Goal: Transaction & Acquisition: Purchase product/service

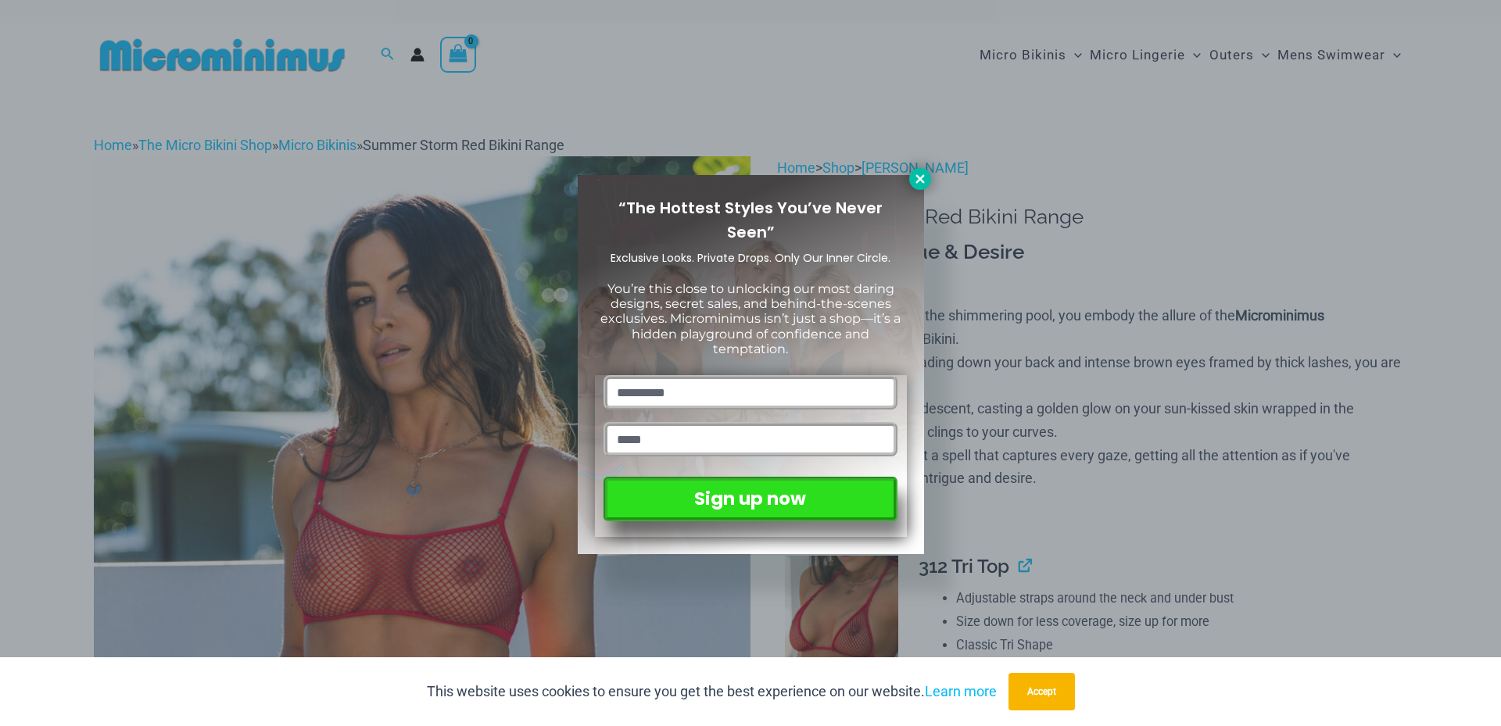
click at [919, 181] on icon at bounding box center [919, 178] width 9 height 9
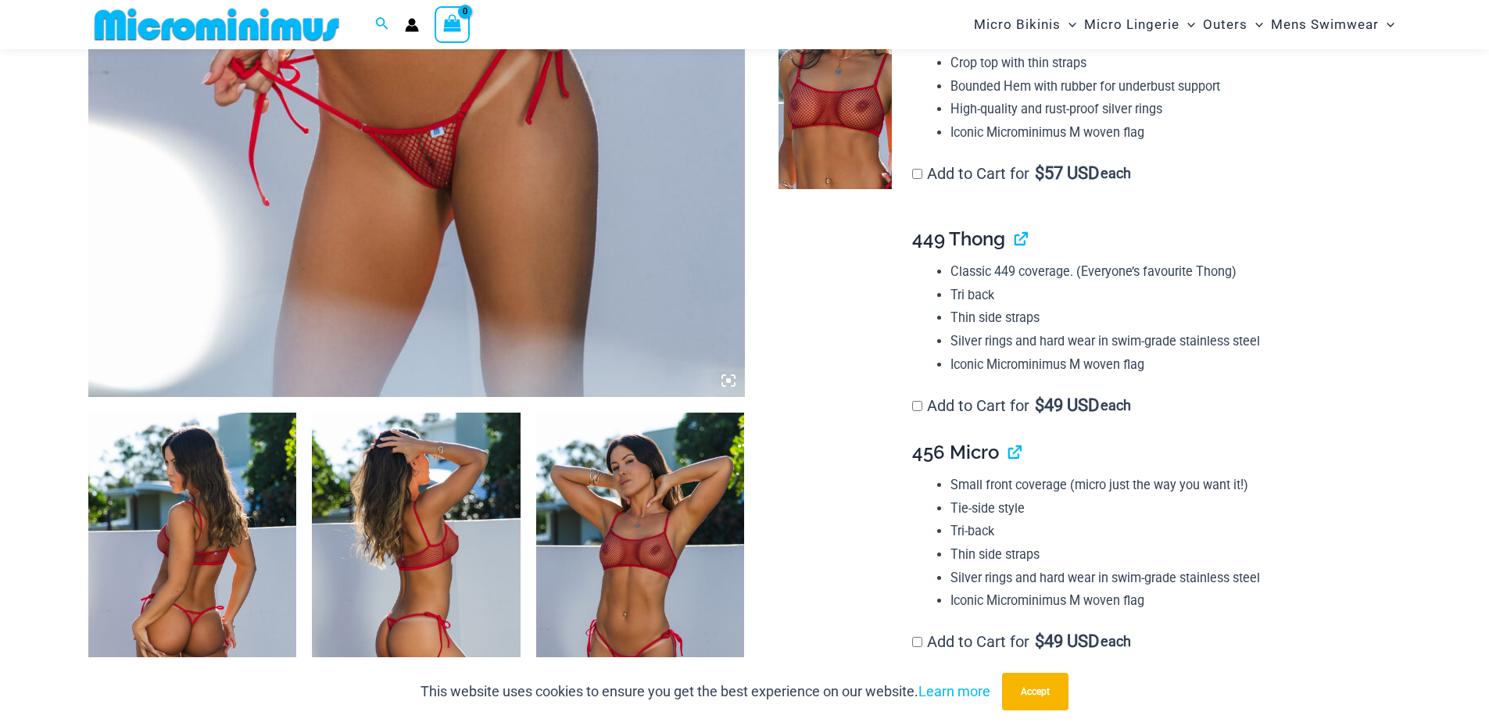
scroll to position [769, 0]
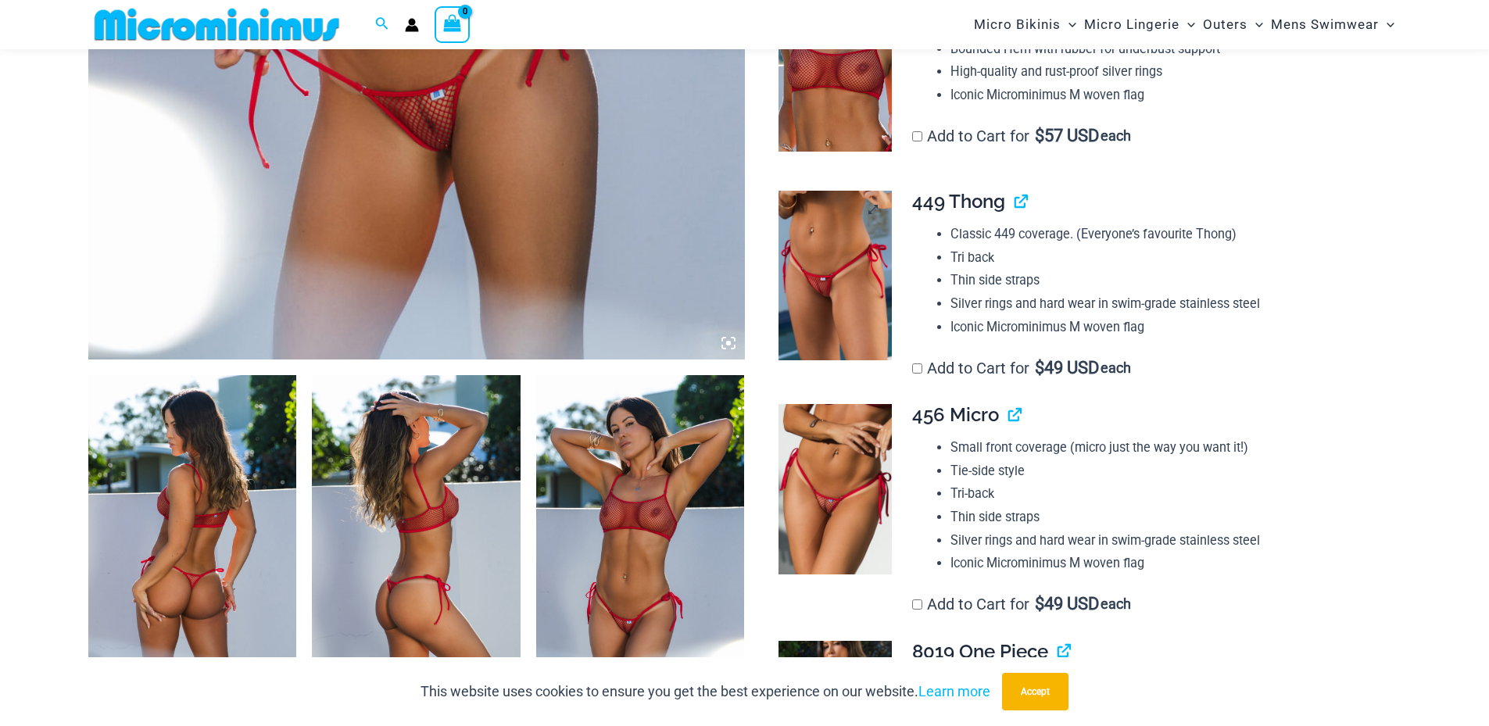
click at [822, 286] on img at bounding box center [835, 276] width 113 height 170
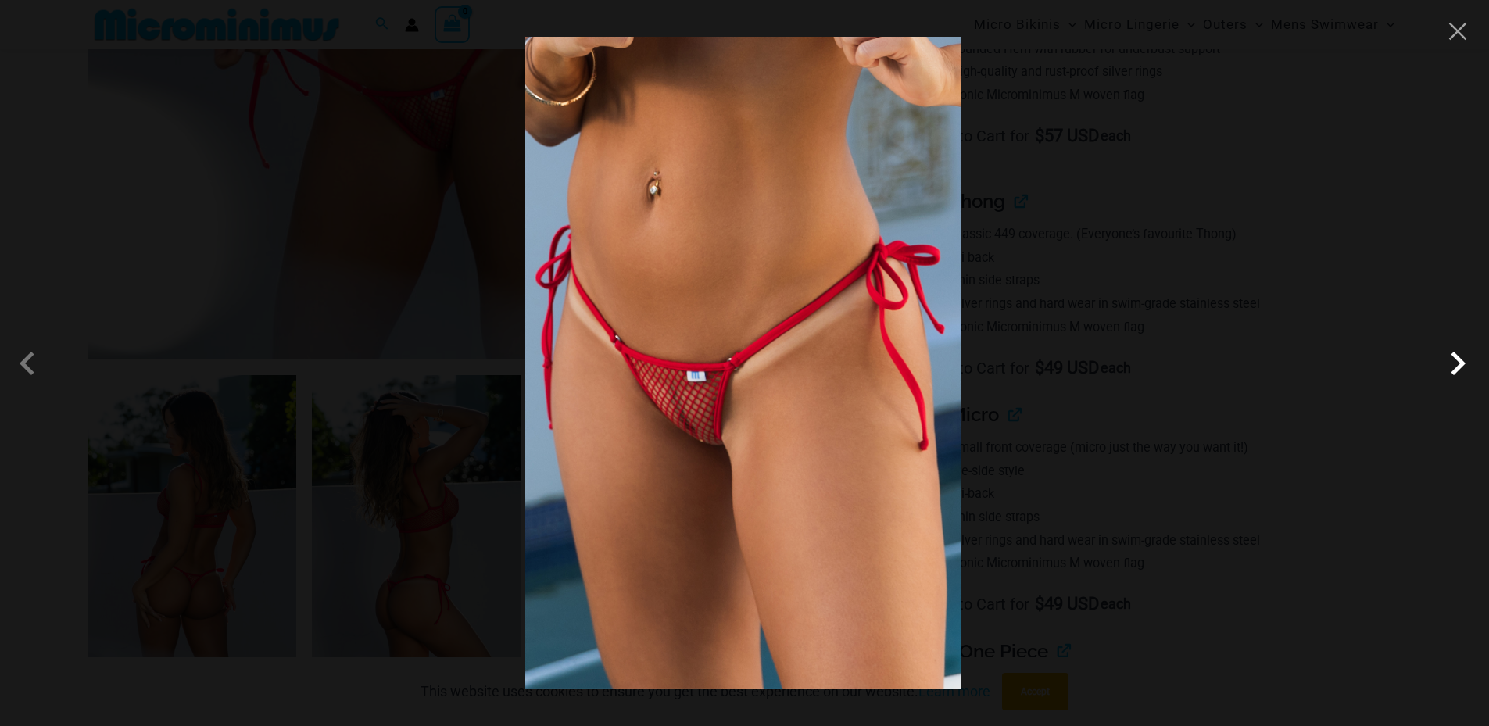
click at [1449, 366] on span at bounding box center [1457, 363] width 47 height 47
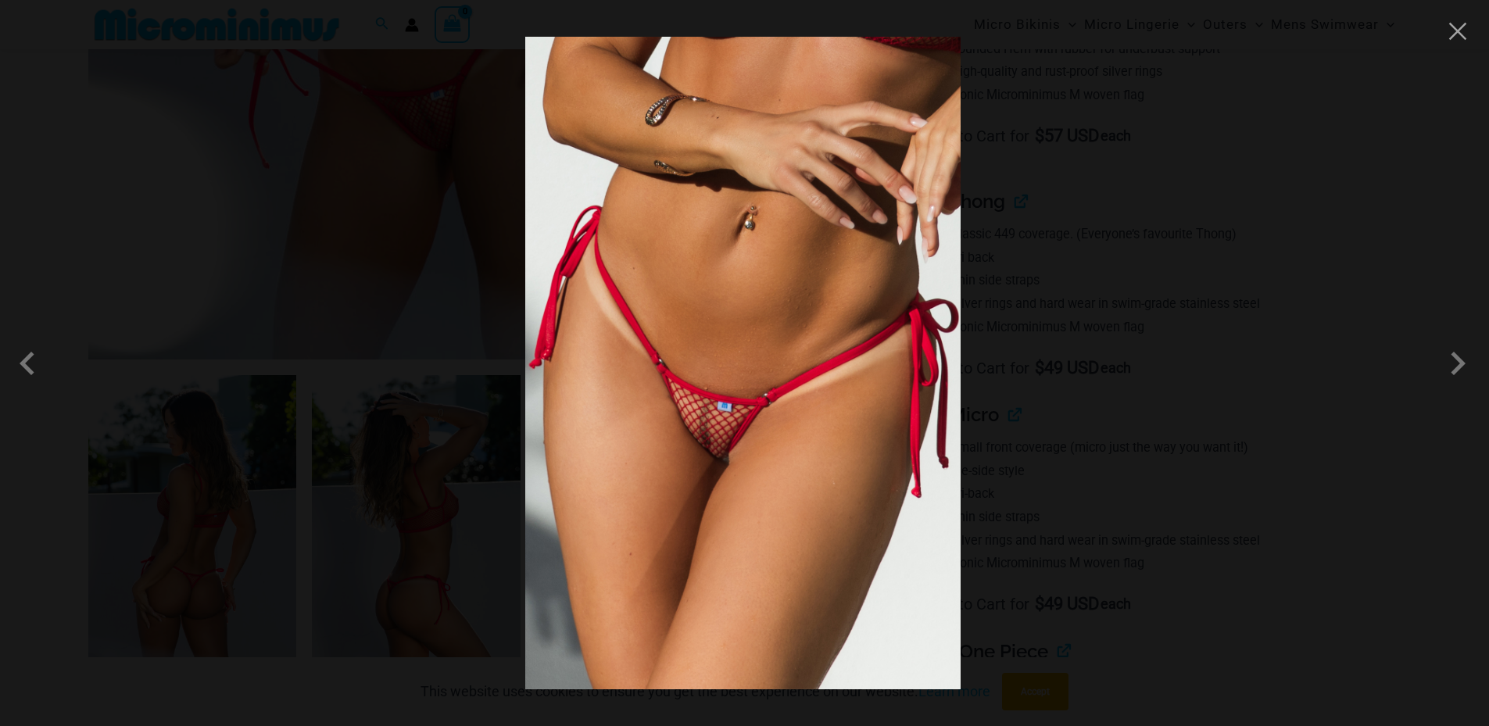
click at [1364, 189] on div at bounding box center [744, 363] width 1489 height 726
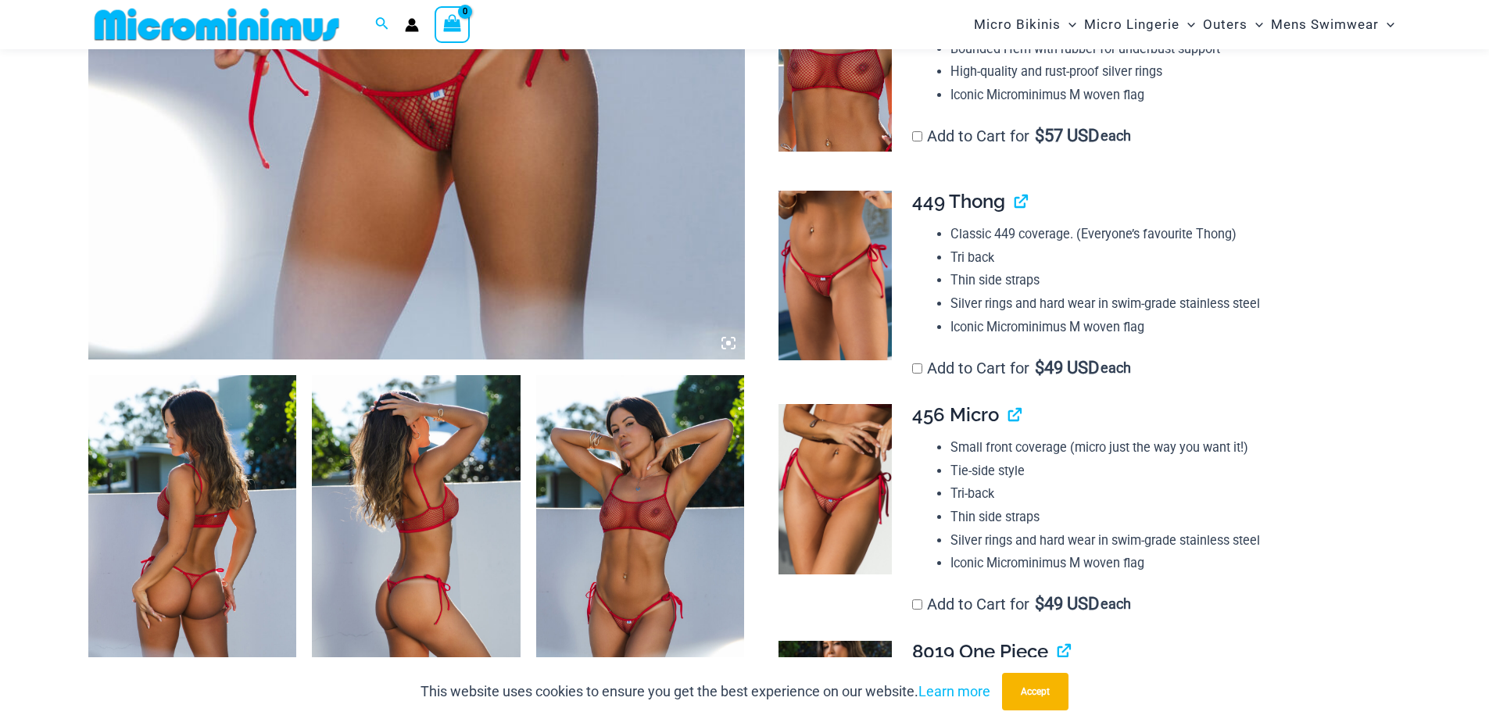
click at [184, 467] on img at bounding box center [192, 531] width 209 height 313
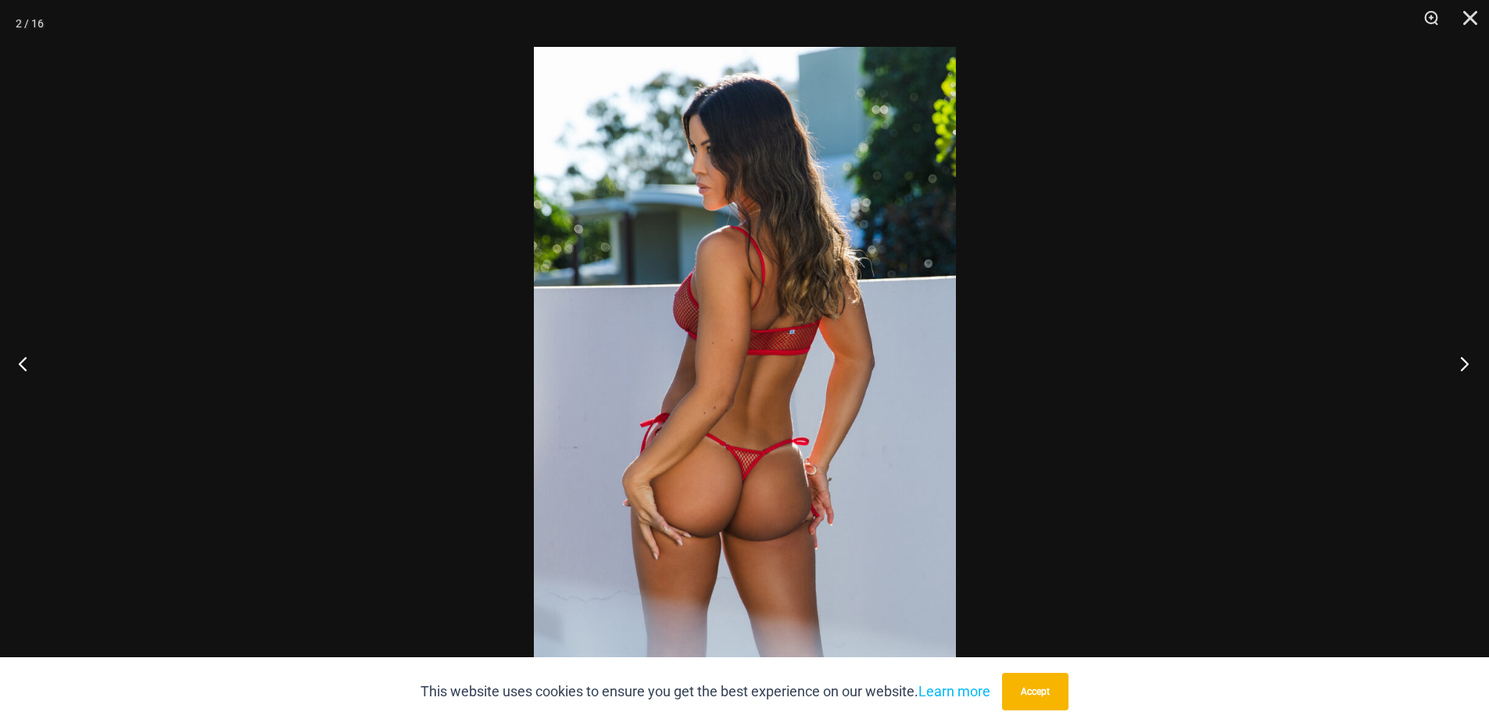
click at [1464, 371] on button "Next" at bounding box center [1459, 363] width 59 height 78
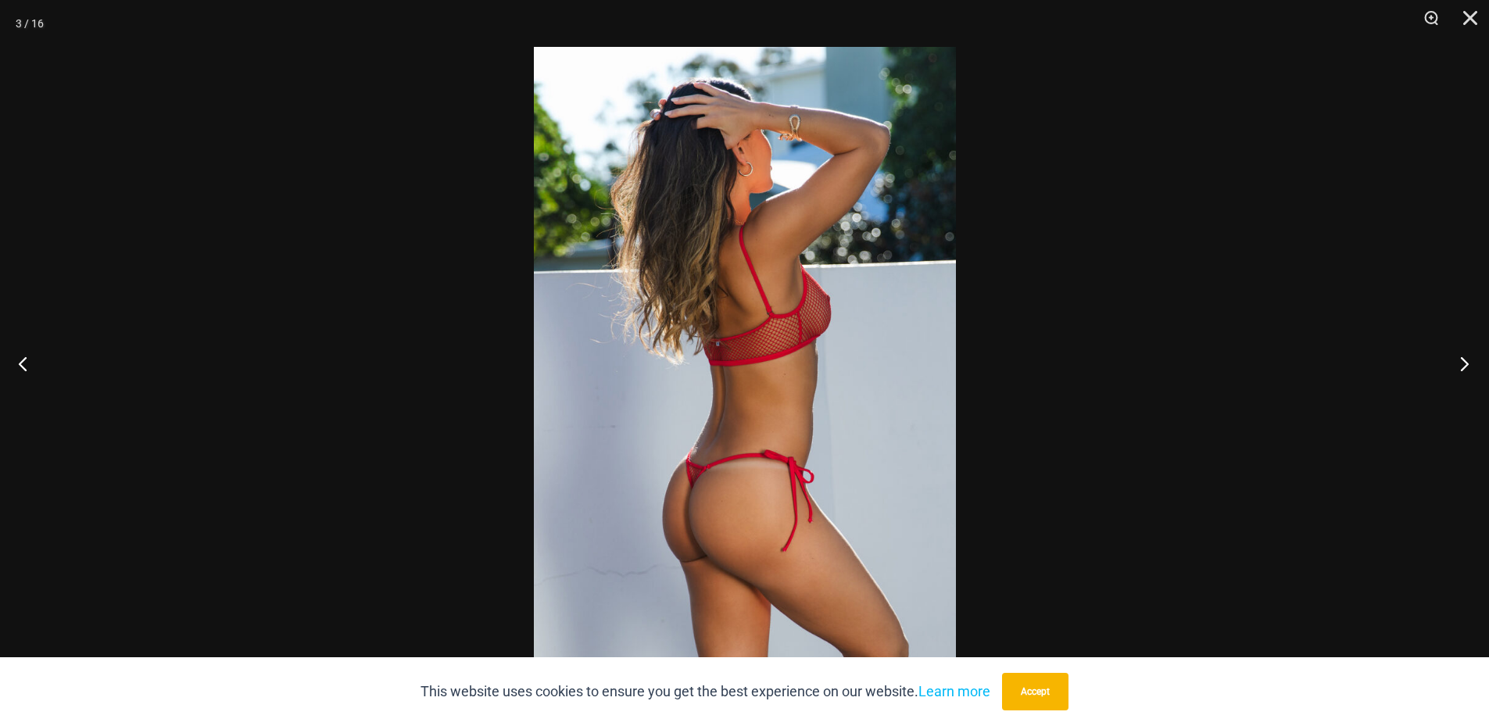
click at [1464, 371] on button "Next" at bounding box center [1459, 363] width 59 height 78
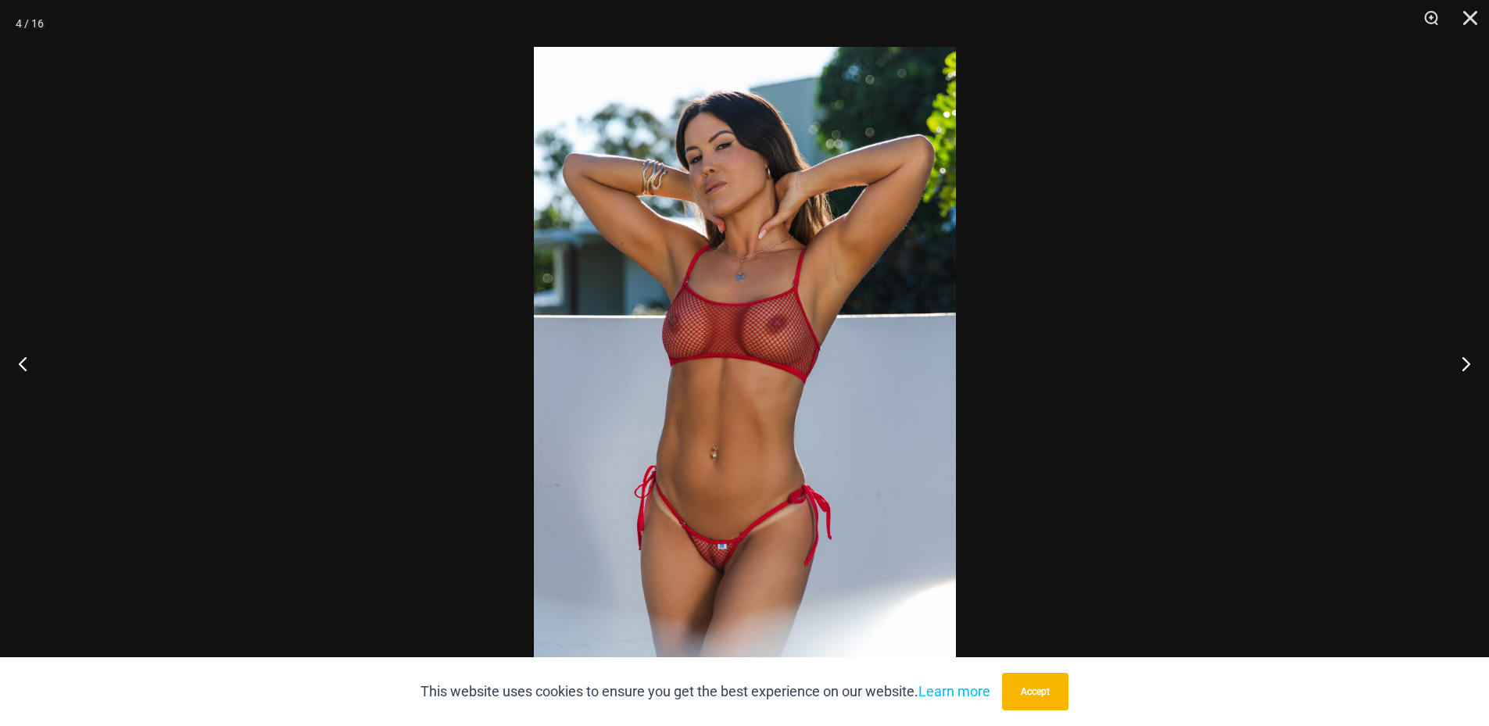
click at [764, 283] on img at bounding box center [745, 363] width 422 height 632
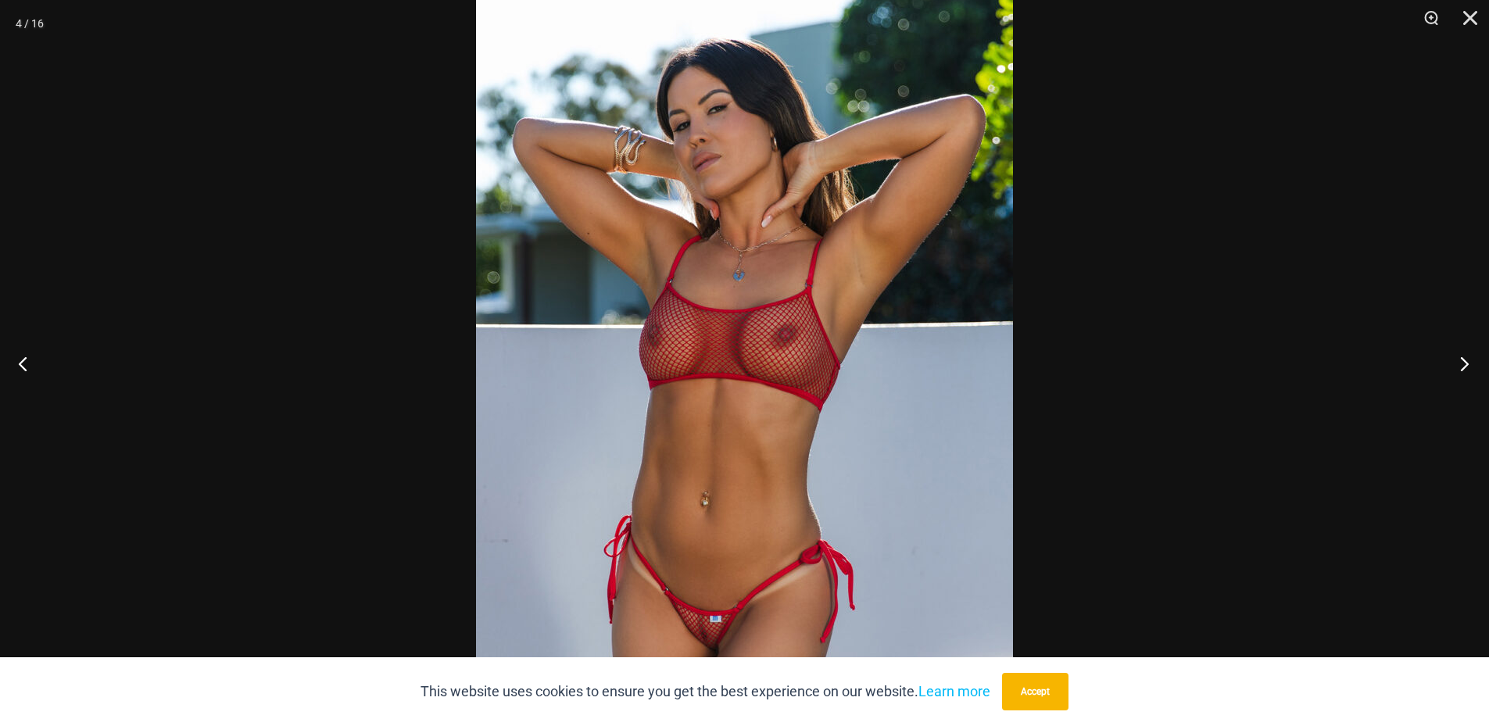
click at [1463, 360] on button "Next" at bounding box center [1459, 363] width 59 height 78
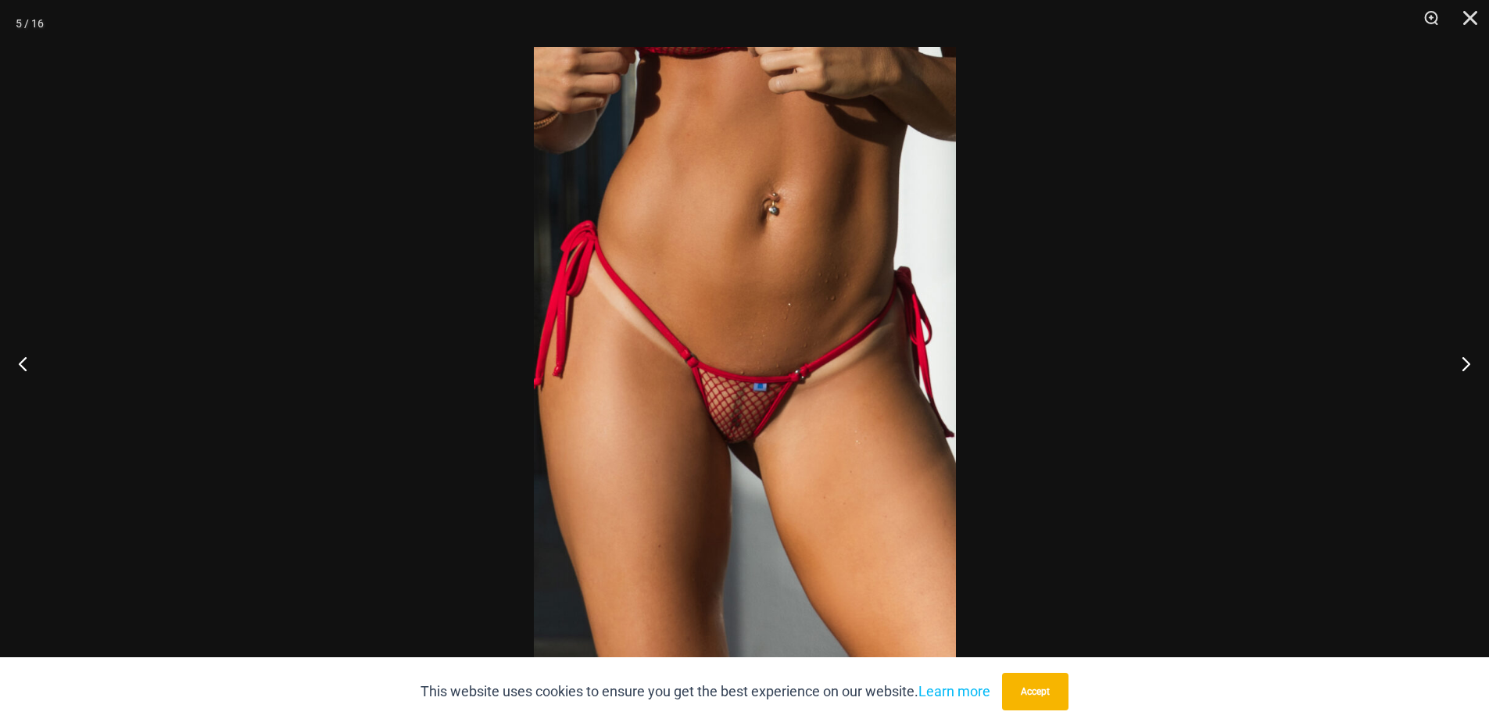
click at [849, 358] on img at bounding box center [745, 363] width 422 height 632
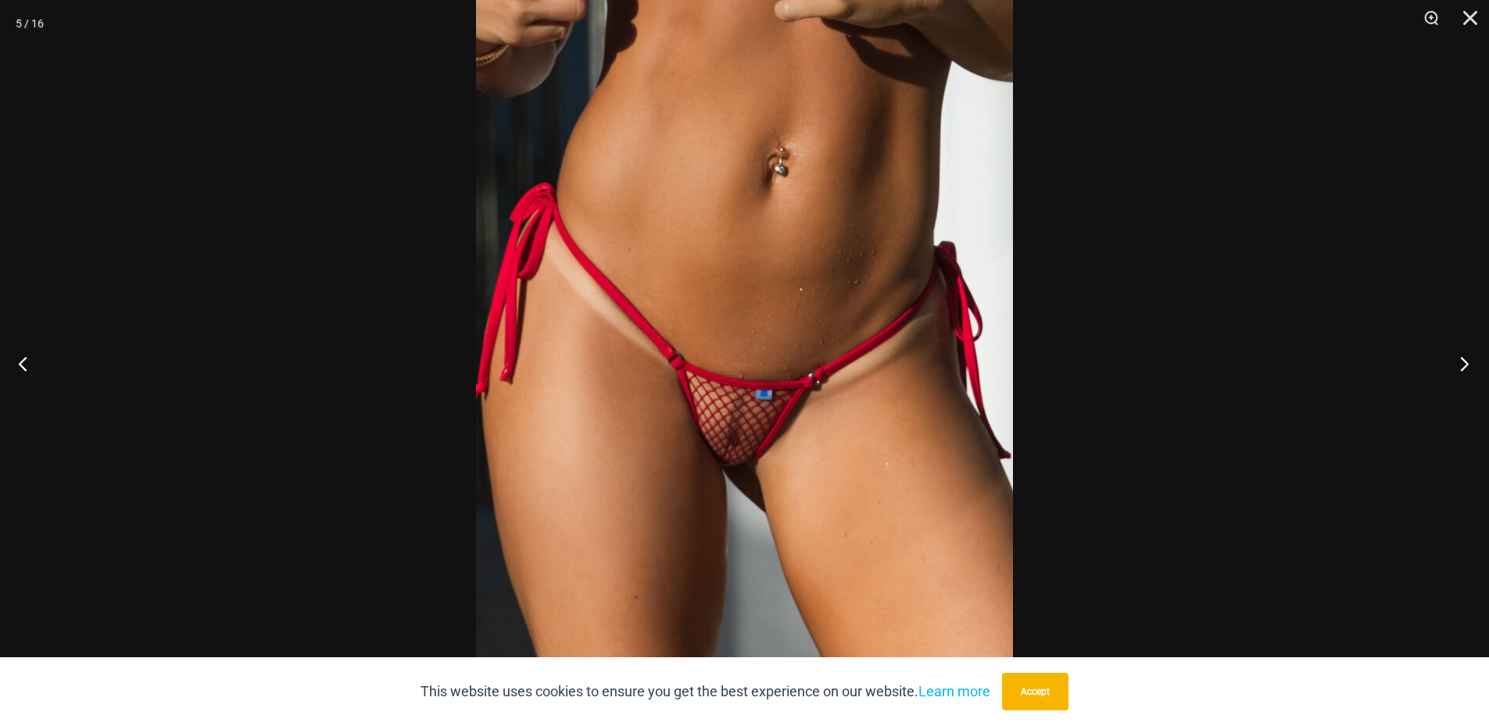
click at [1461, 368] on button "Next" at bounding box center [1459, 363] width 59 height 78
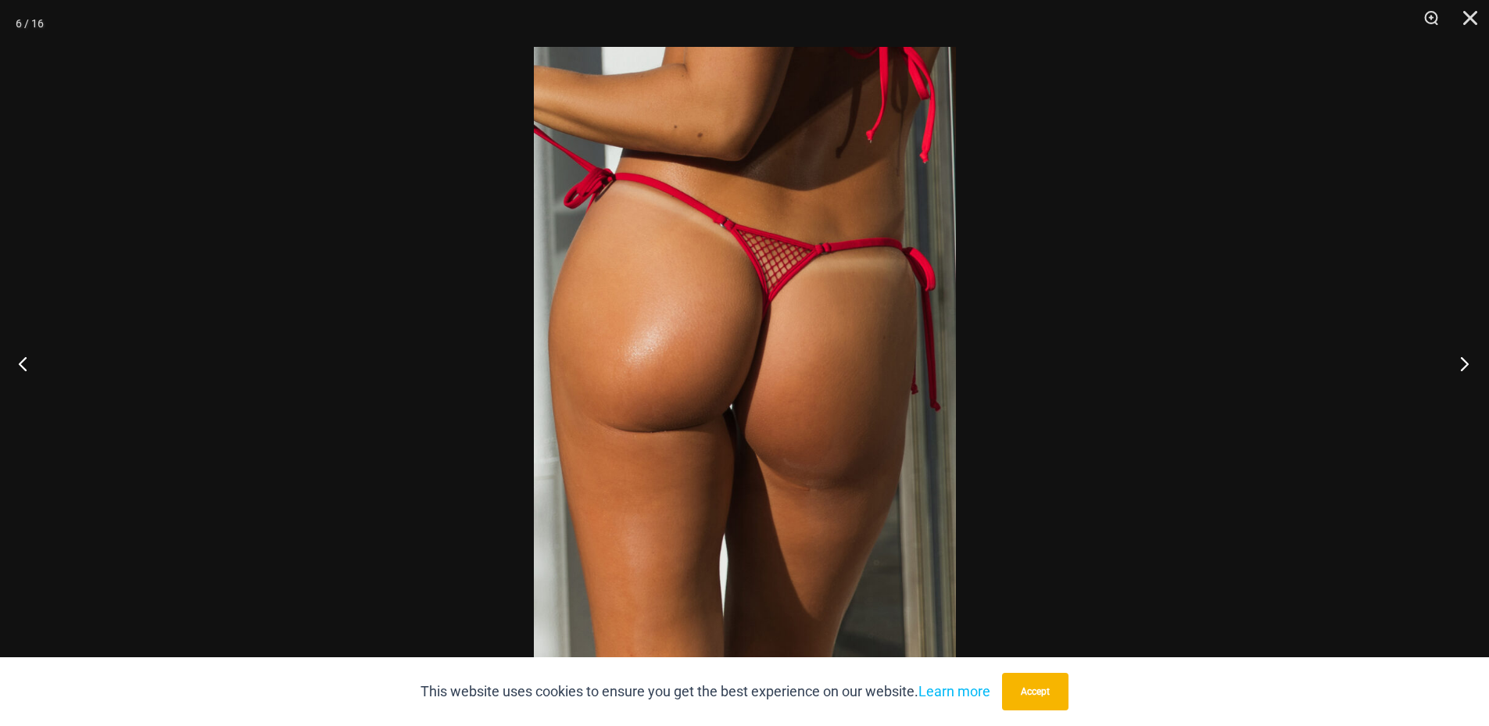
click at [1461, 368] on button "Next" at bounding box center [1459, 363] width 59 height 78
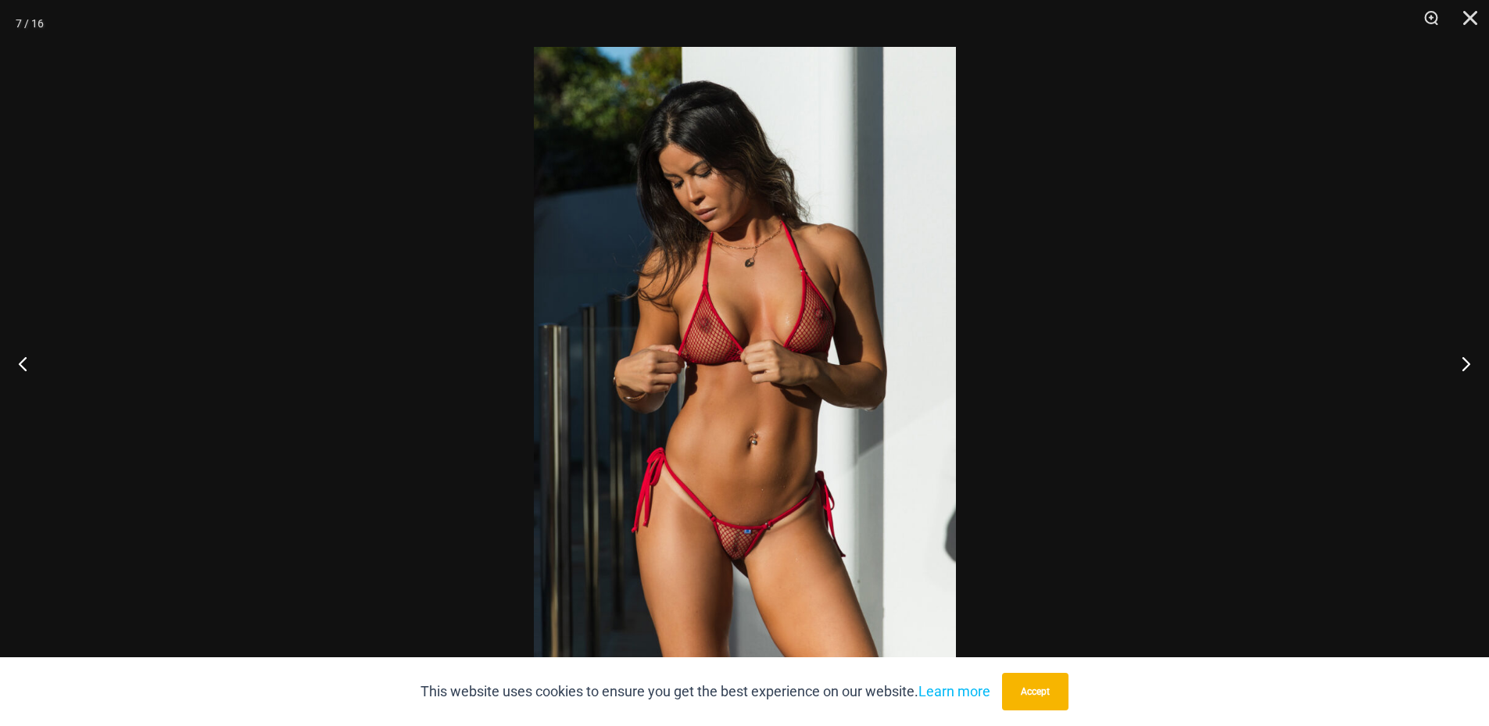
click at [897, 333] on img at bounding box center [745, 363] width 422 height 632
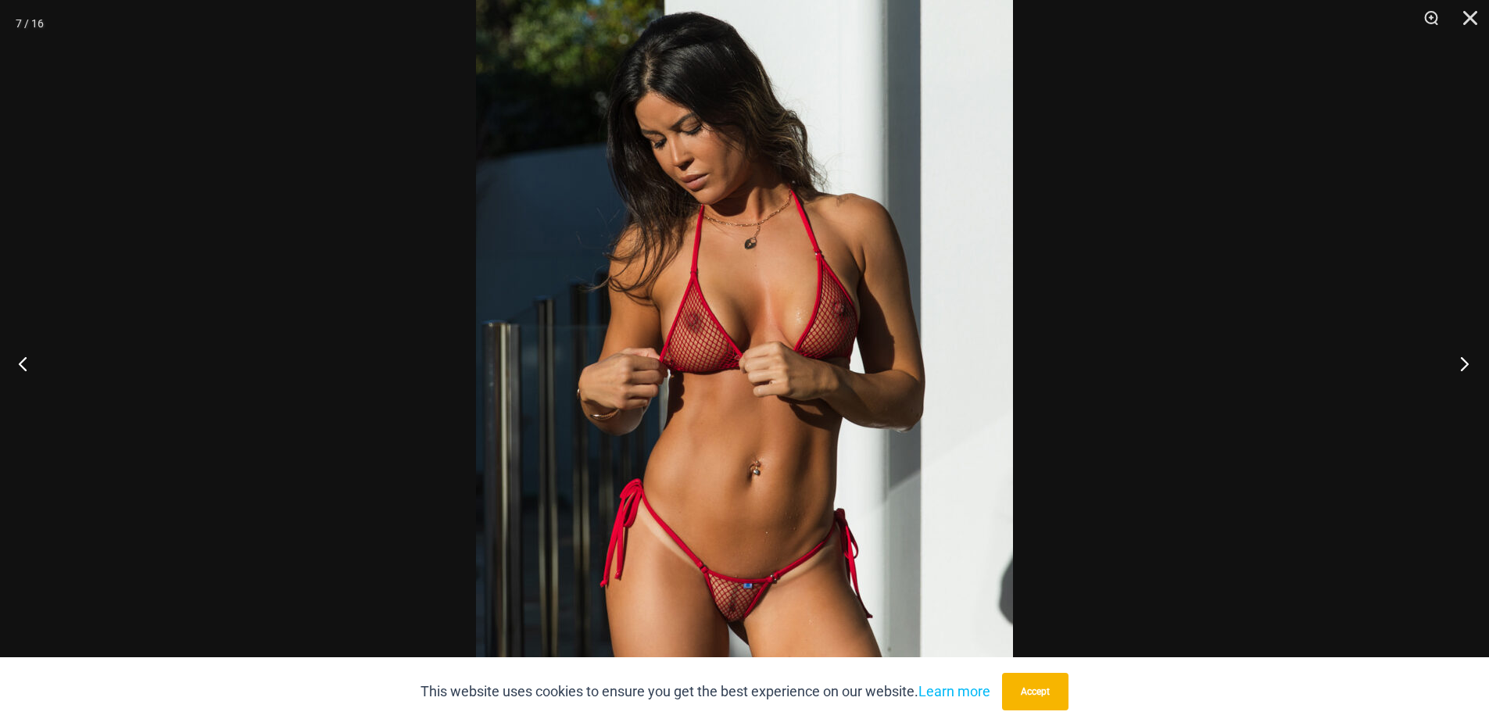
click at [1461, 363] on button "Next" at bounding box center [1459, 363] width 59 height 78
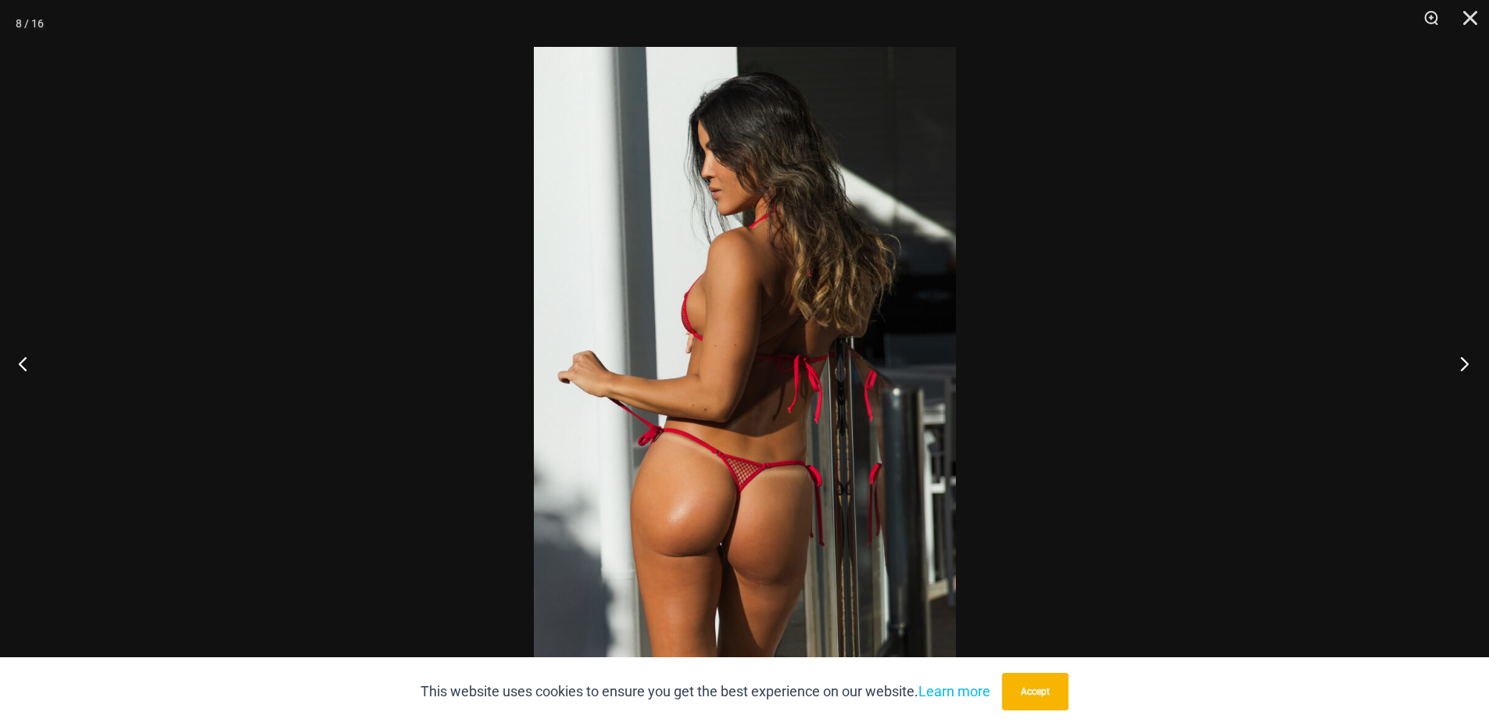
click at [1461, 363] on button "Next" at bounding box center [1459, 363] width 59 height 78
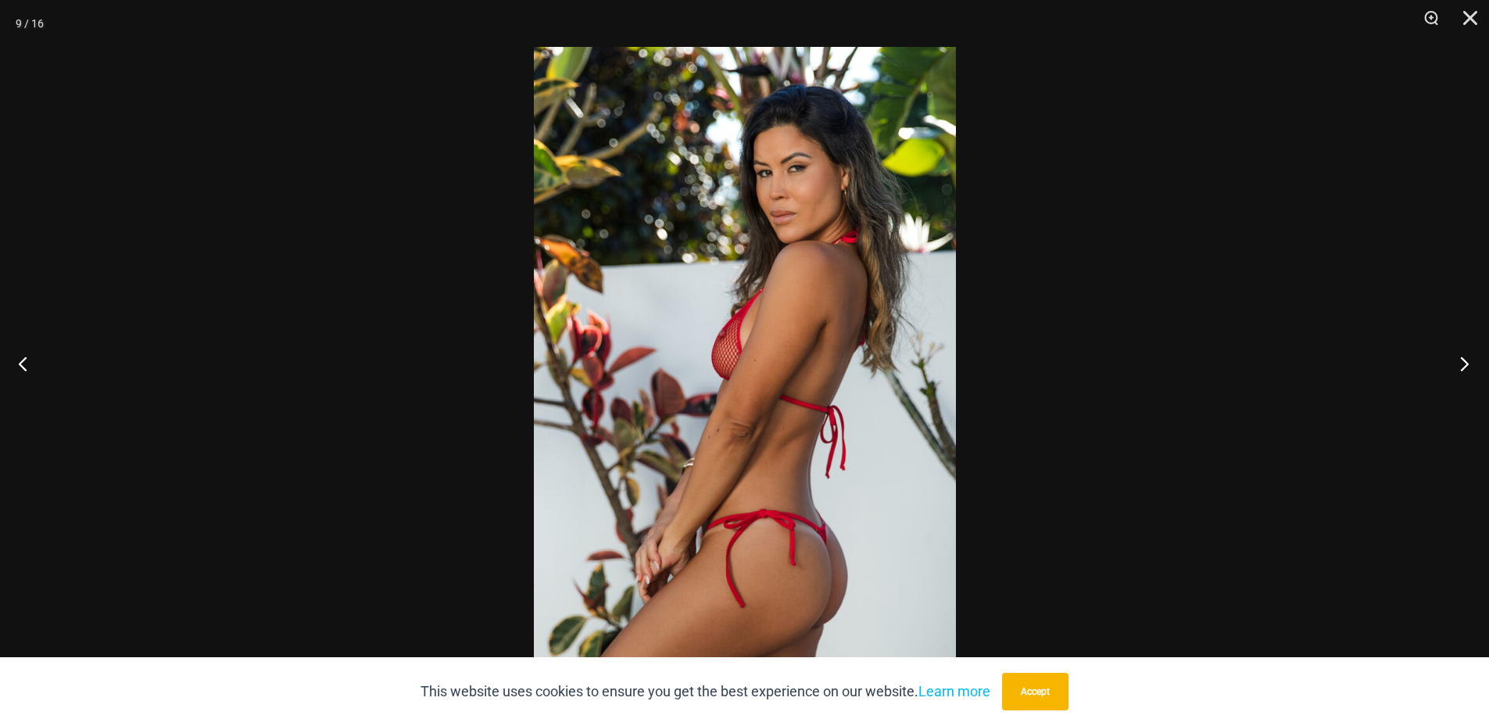
click at [1461, 363] on button "Next" at bounding box center [1459, 363] width 59 height 78
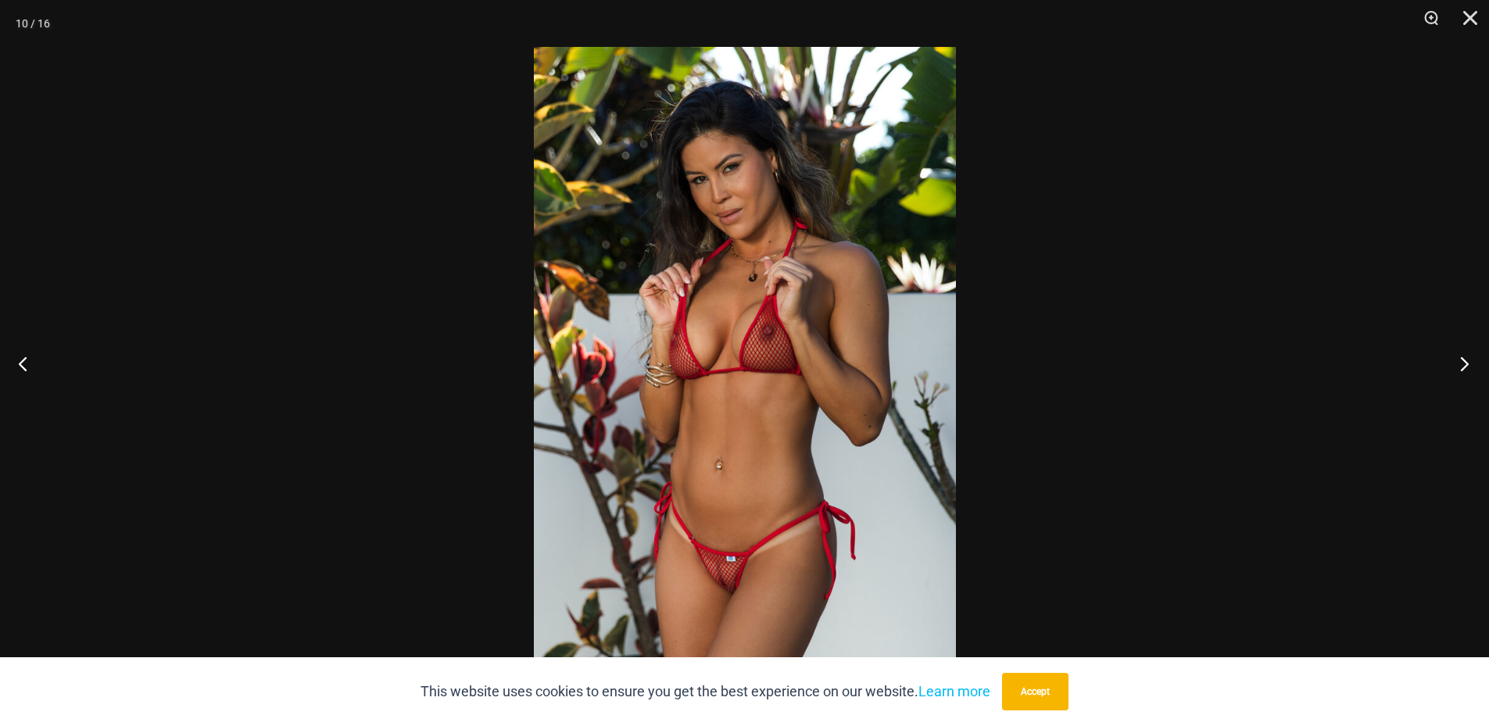
click at [1461, 363] on button "Next" at bounding box center [1459, 363] width 59 height 78
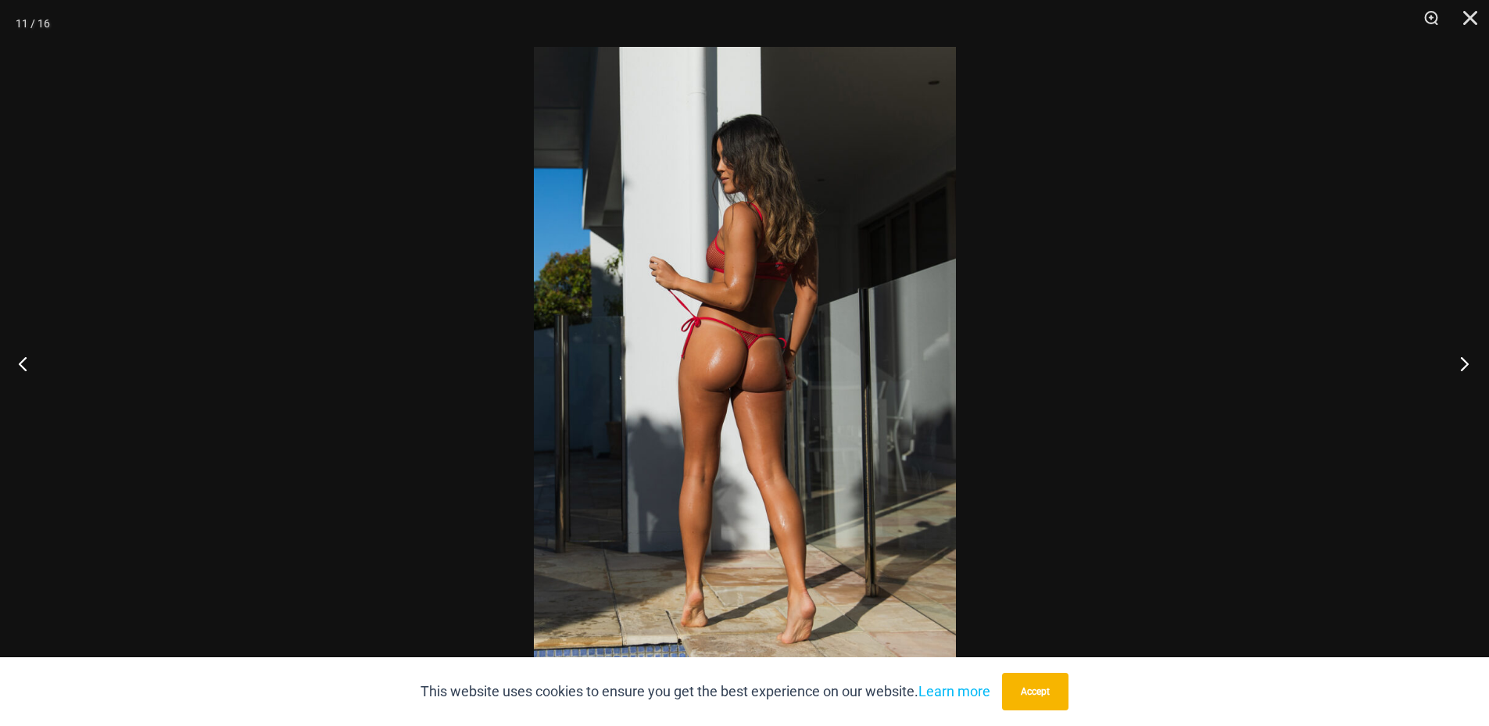
click at [1461, 363] on button "Next" at bounding box center [1459, 363] width 59 height 78
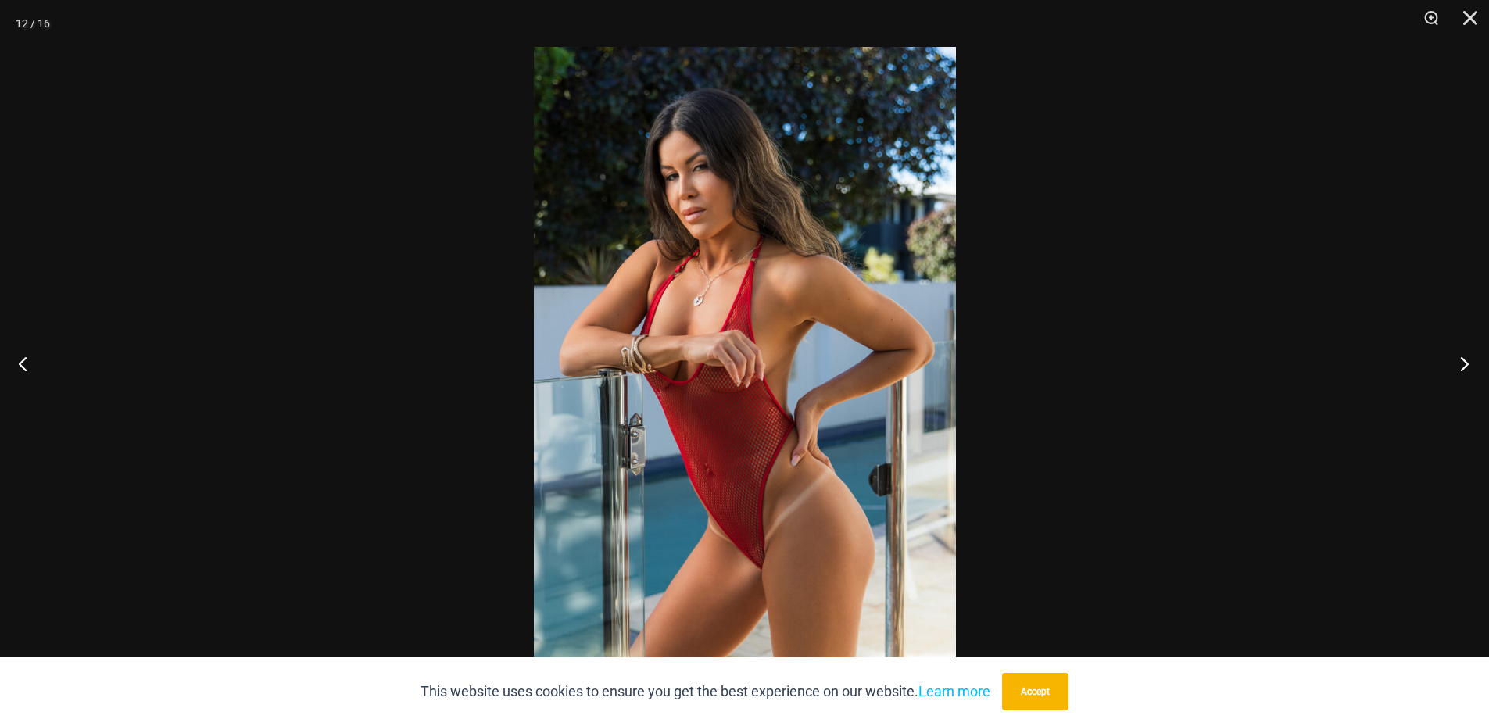
click at [1461, 363] on button "Next" at bounding box center [1459, 363] width 59 height 78
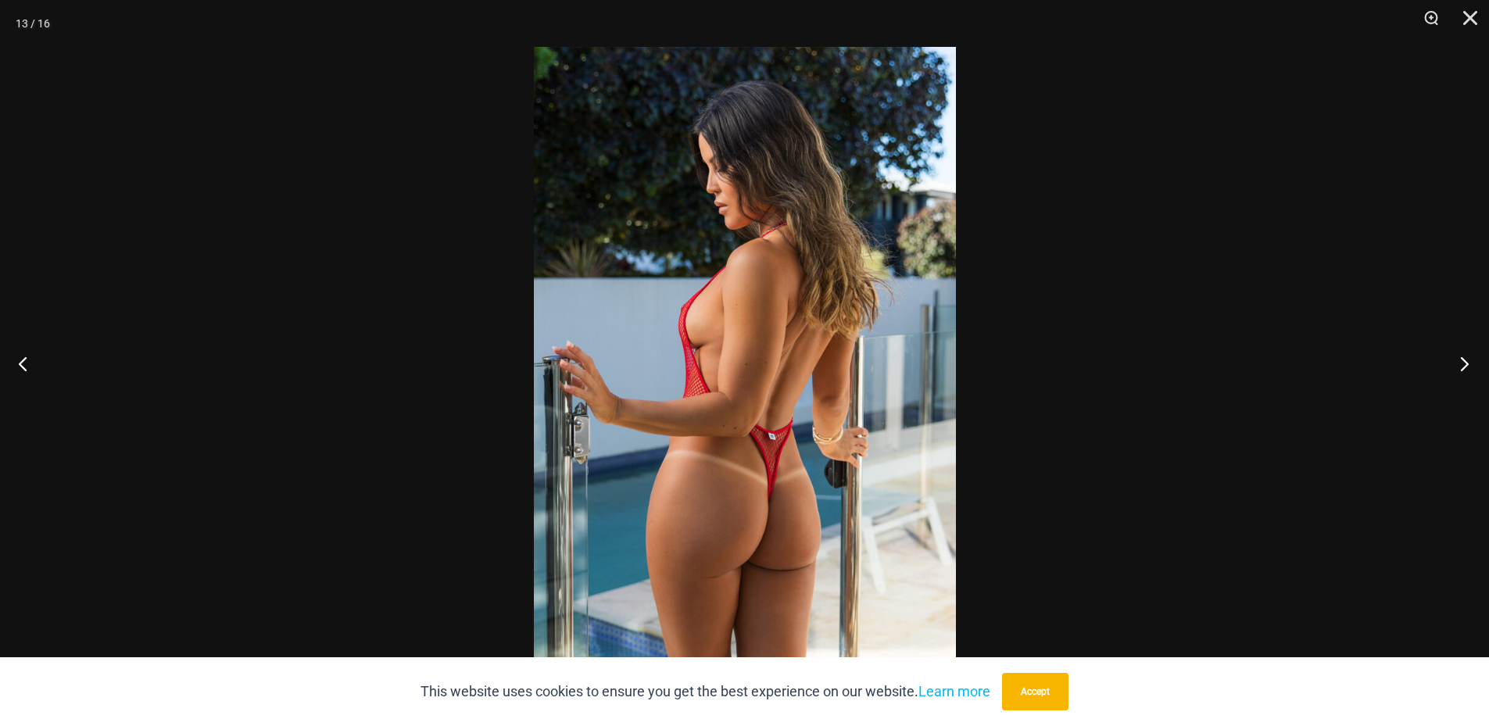
click at [1461, 363] on button "Next" at bounding box center [1459, 363] width 59 height 78
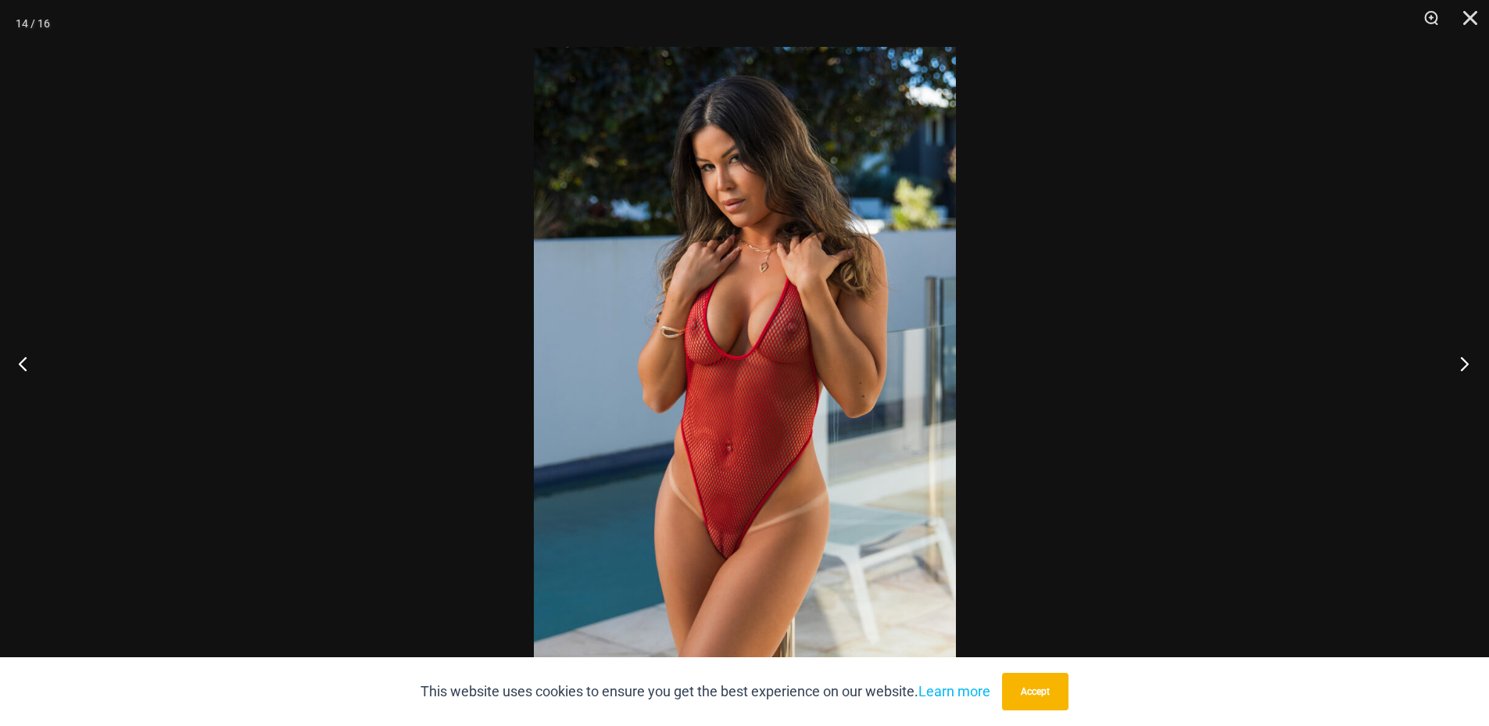
click at [1461, 363] on button "Next" at bounding box center [1459, 363] width 59 height 78
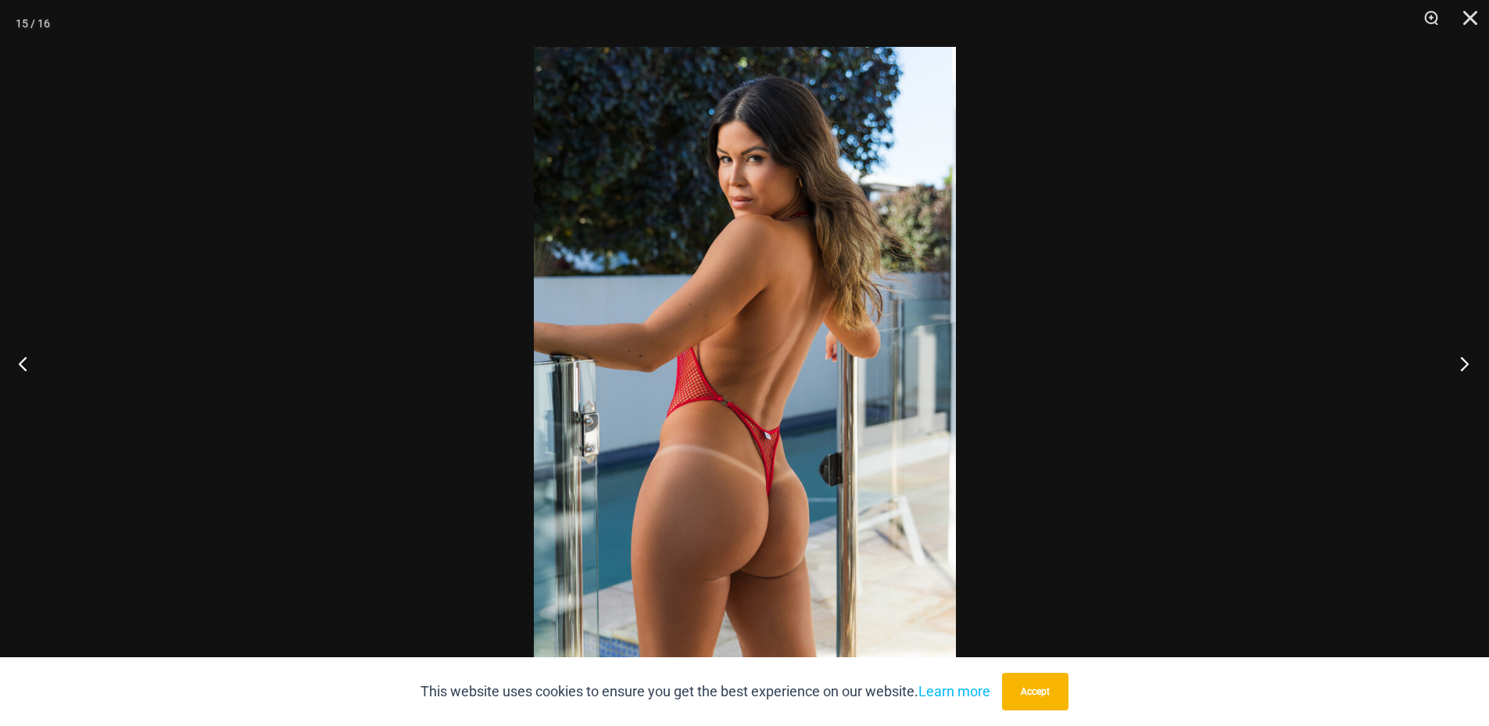
click at [1461, 363] on button "Next" at bounding box center [1459, 363] width 59 height 78
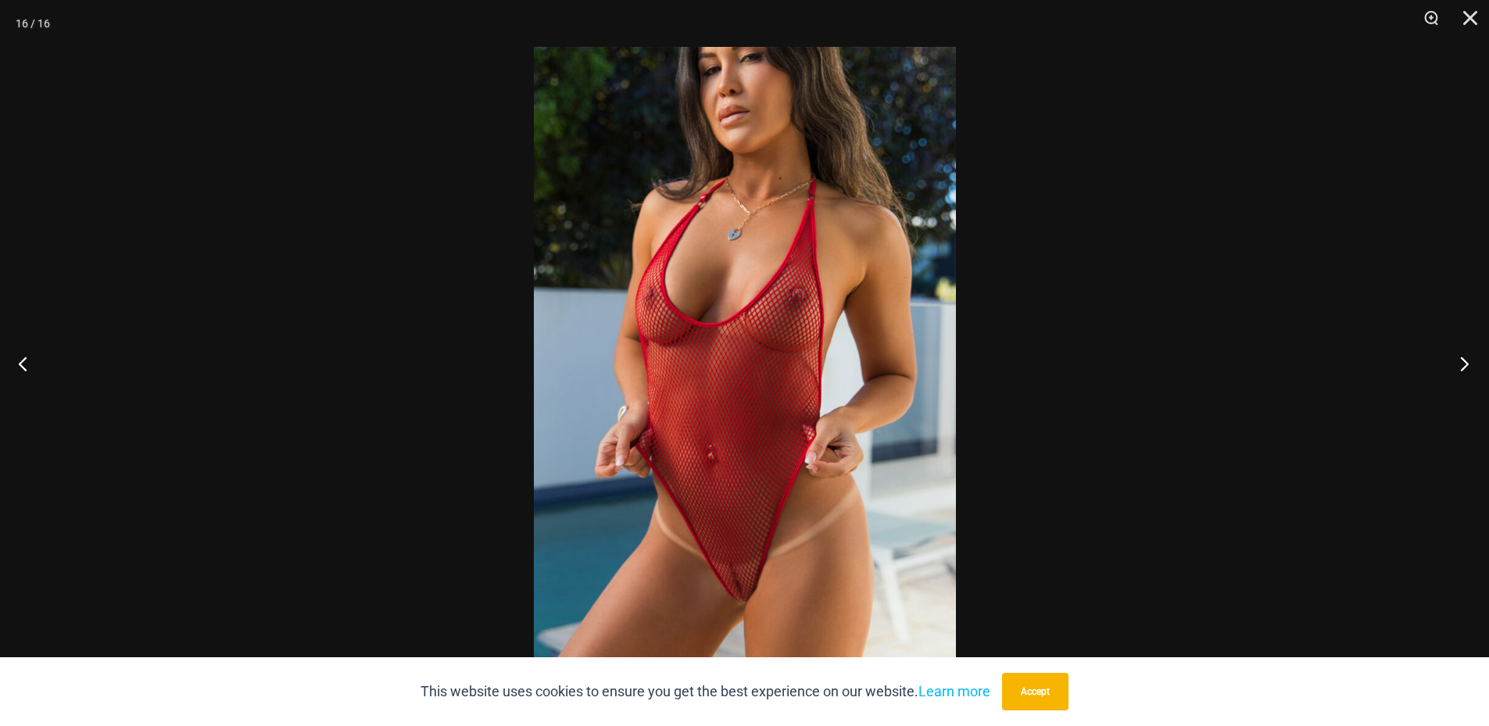
click at [1461, 363] on button "Next" at bounding box center [1459, 363] width 59 height 78
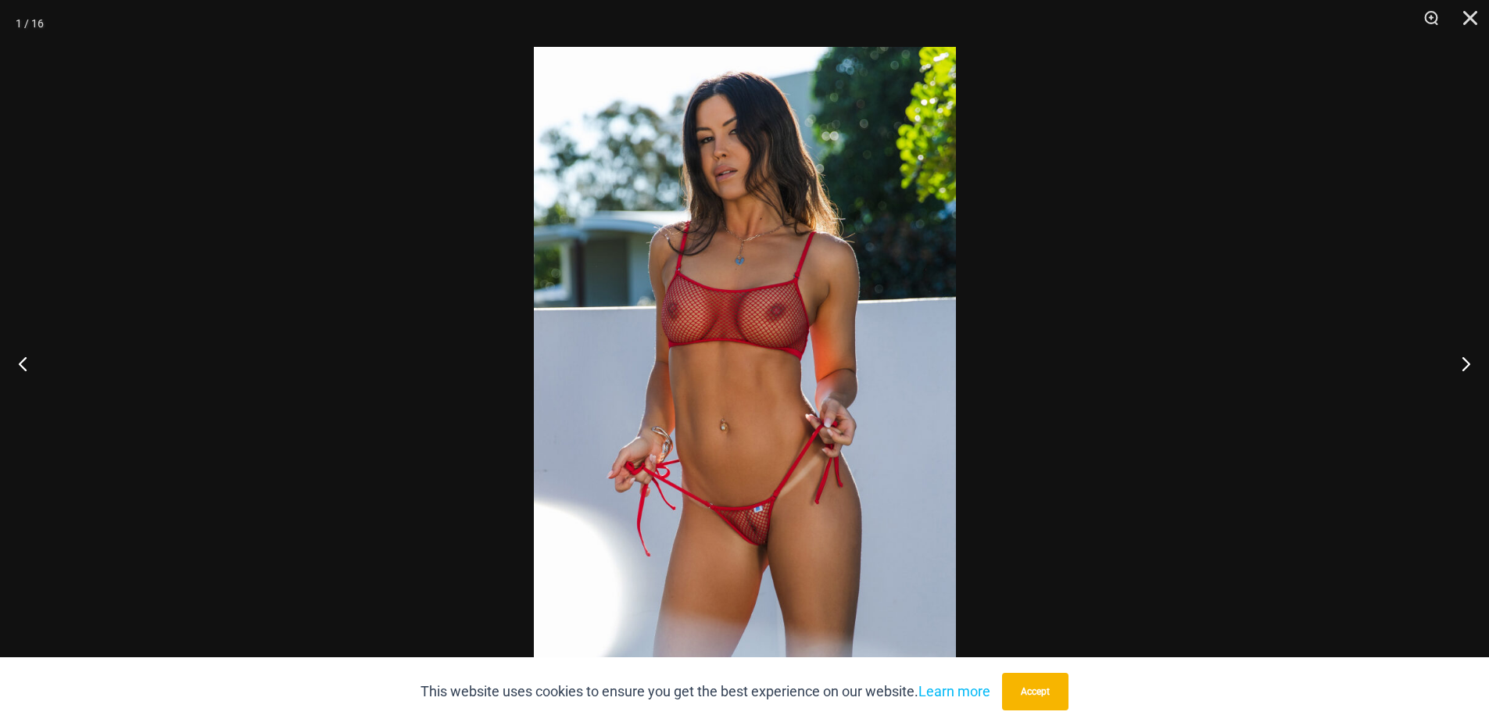
click at [824, 374] on img at bounding box center [745, 363] width 422 height 632
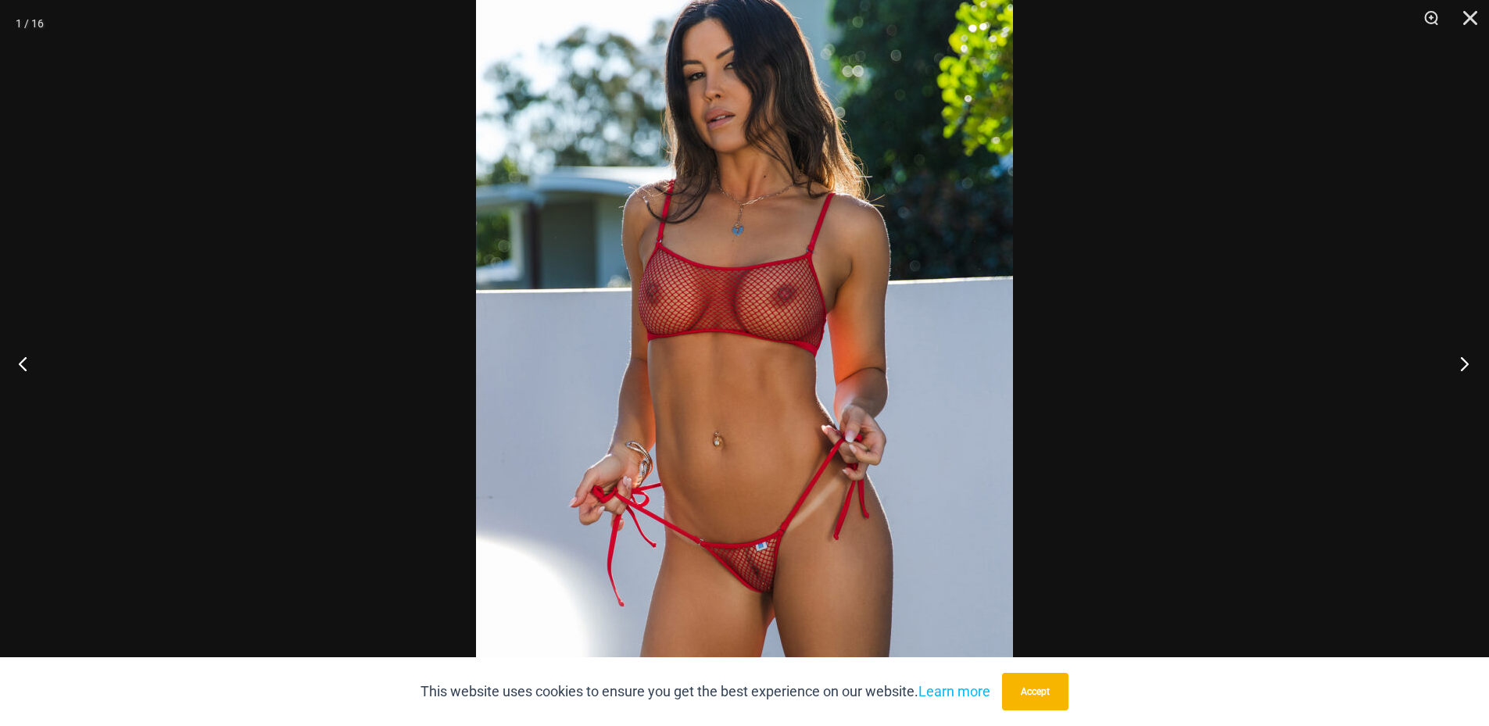
click at [1462, 371] on button "Next" at bounding box center [1459, 363] width 59 height 78
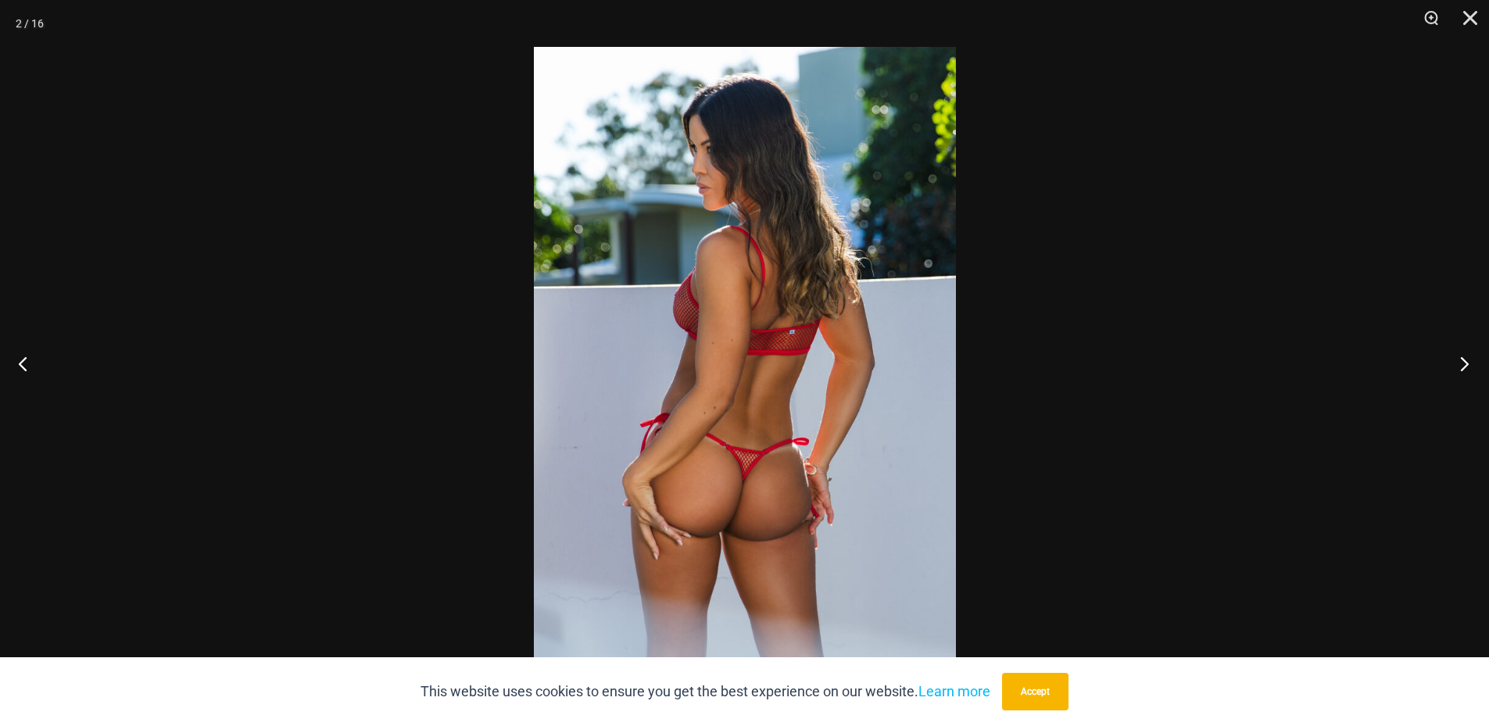
click at [1462, 371] on button "Next" at bounding box center [1459, 363] width 59 height 78
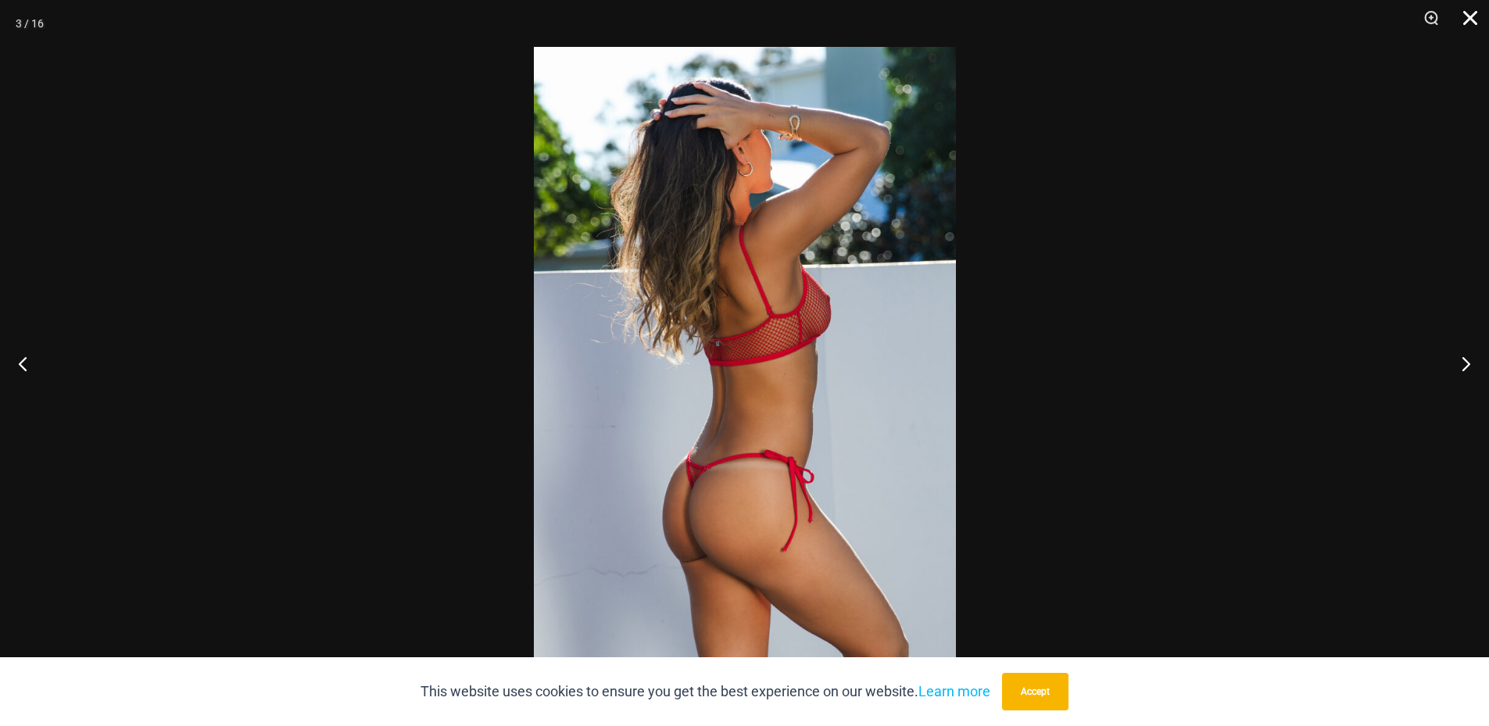
click at [1465, 27] on button "Close" at bounding box center [1464, 23] width 39 height 47
